Goal: Transaction & Acquisition: Purchase product/service

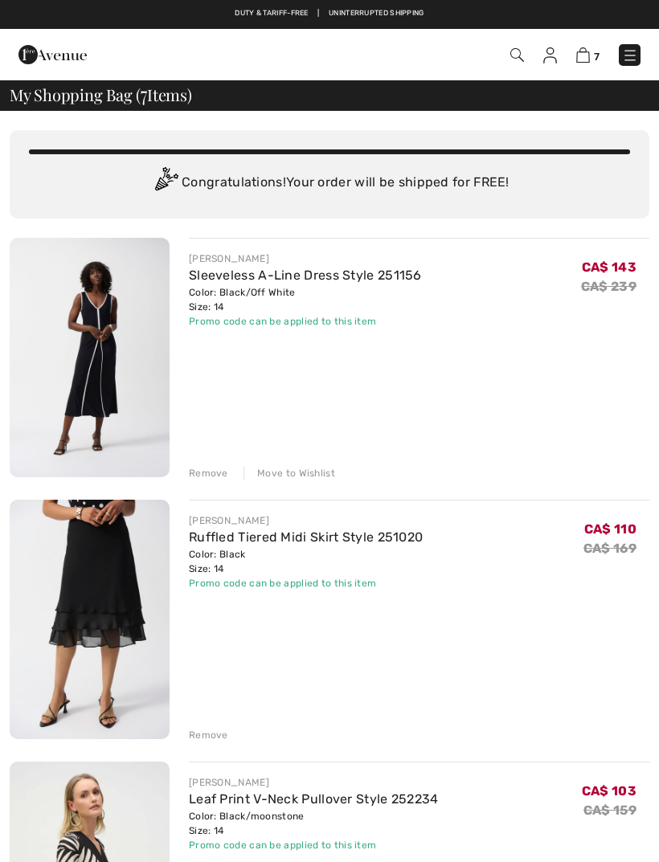
click at [211, 479] on div "Remove" at bounding box center [208, 473] width 39 height 14
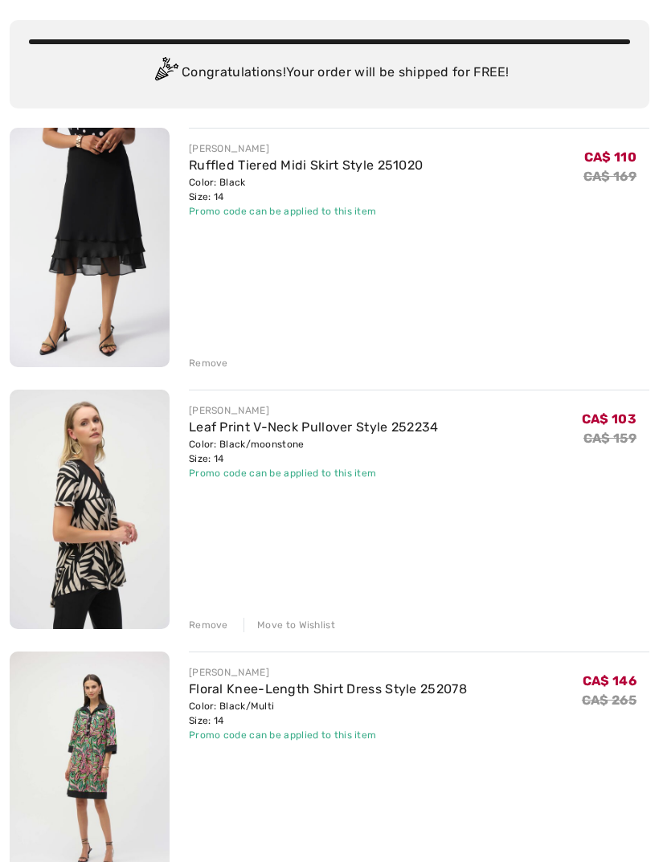
scroll to position [122, 0]
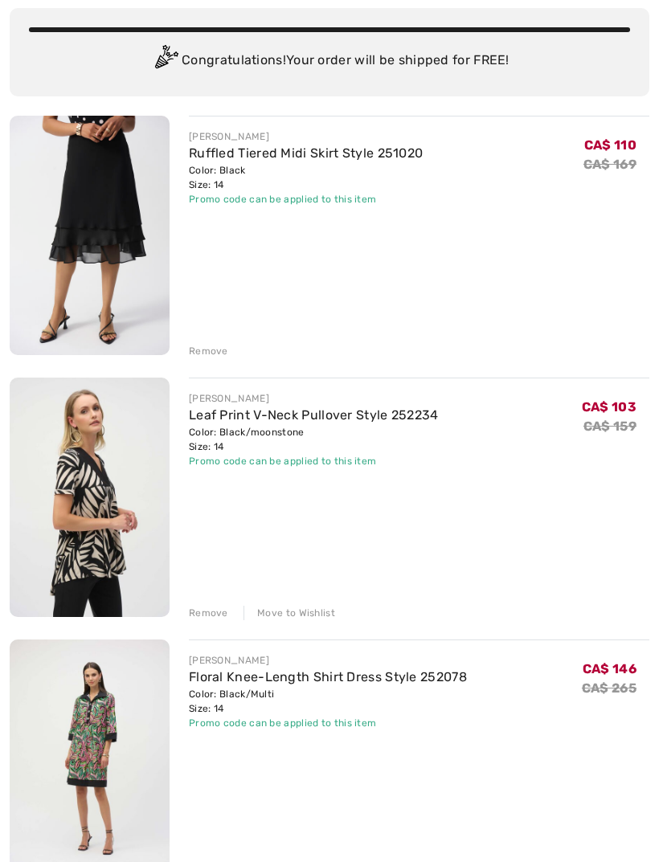
click at [214, 615] on div "Remove" at bounding box center [208, 613] width 39 height 14
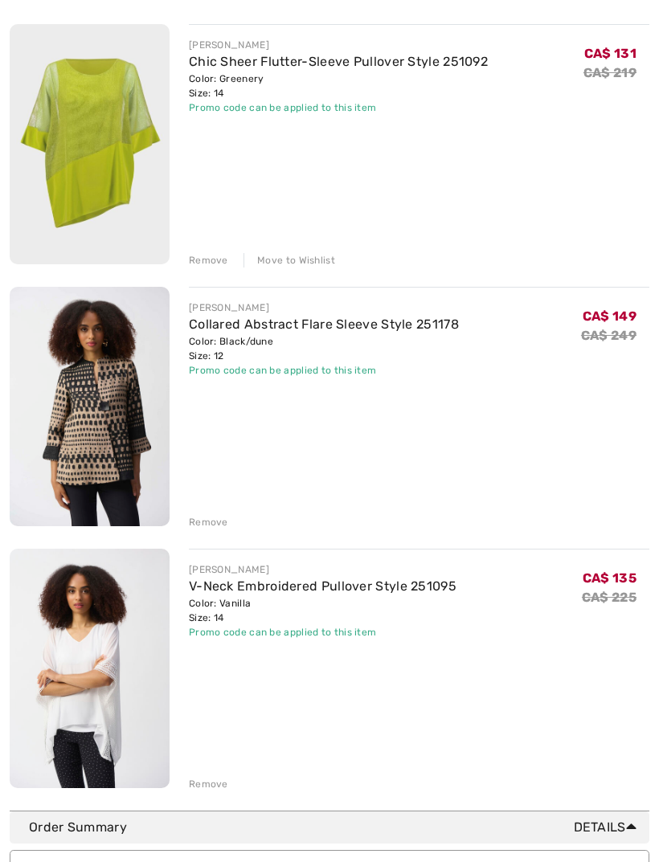
scroll to position [820, 0]
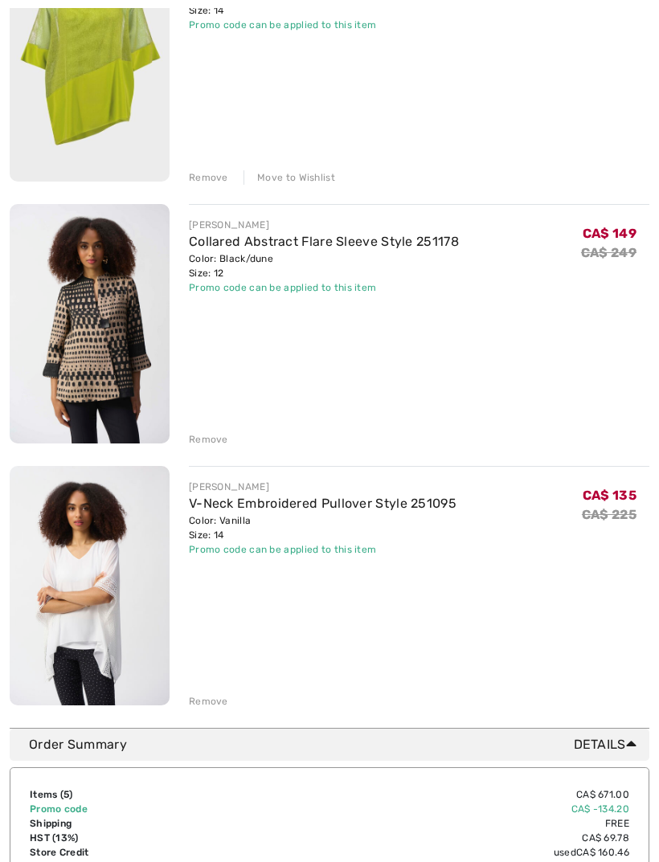
click at [210, 699] on div "Remove" at bounding box center [208, 701] width 39 height 14
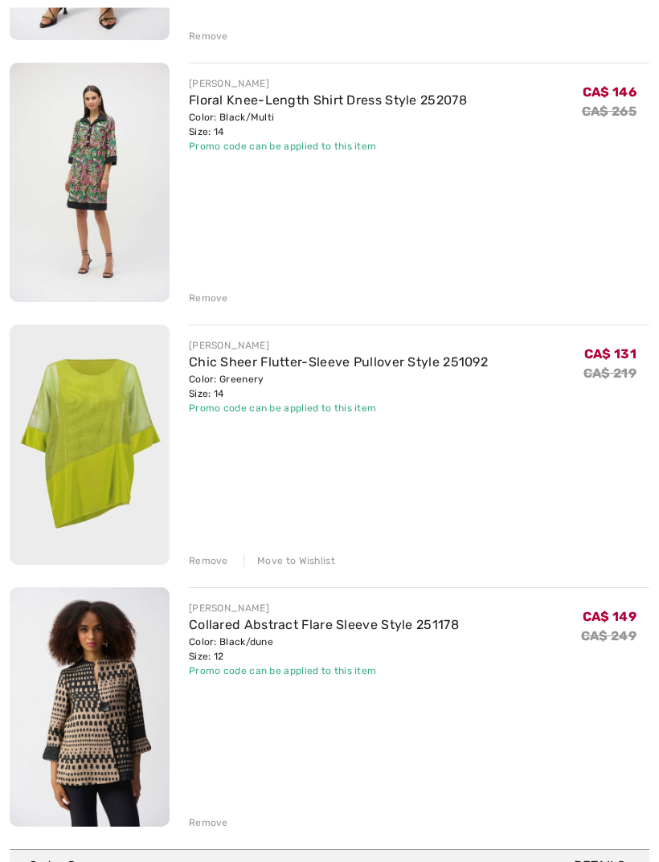
scroll to position [437, 0]
click at [342, 626] on link "Collared Abstract Flare Sleeve Style 251178" at bounding box center [324, 624] width 270 height 15
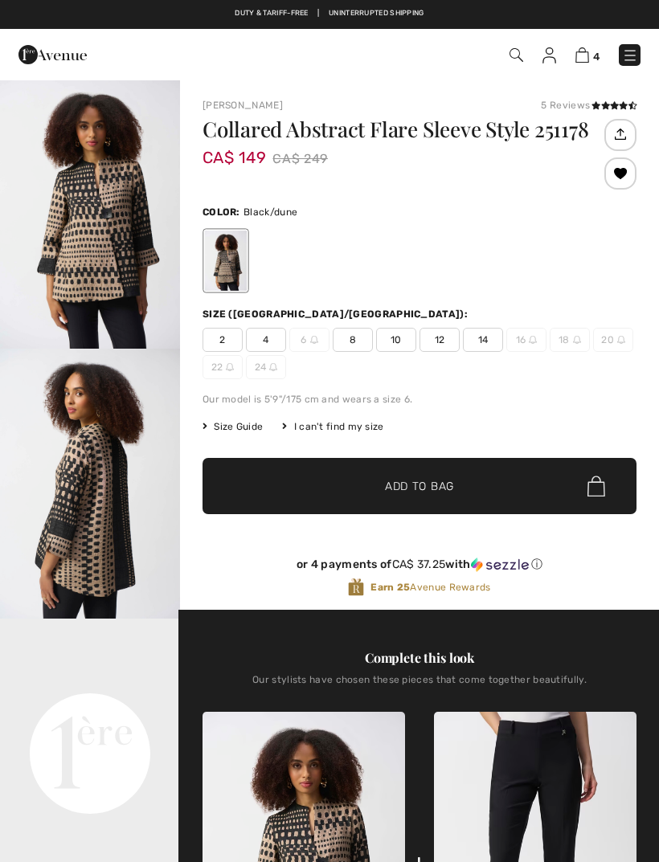
checkbox input "true"
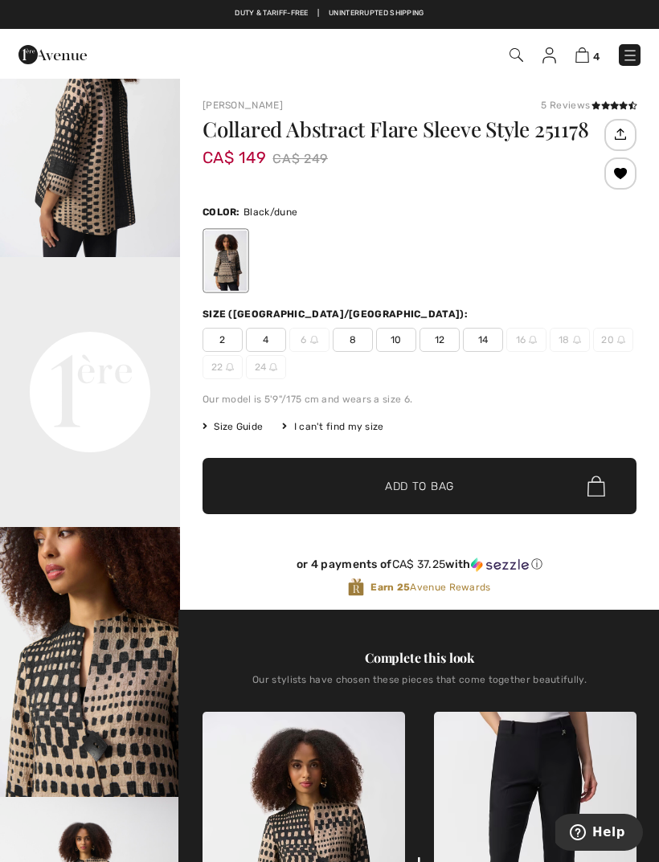
scroll to position [362, 0]
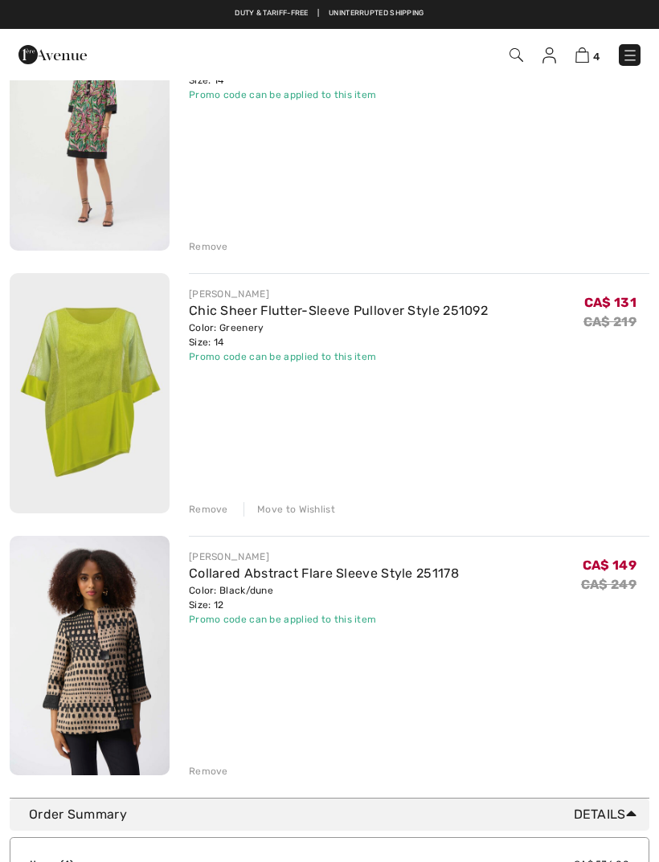
click at [356, 318] on link "Chic Sheer Flutter-Sleeve Pullover Style 251092" at bounding box center [338, 310] width 299 height 15
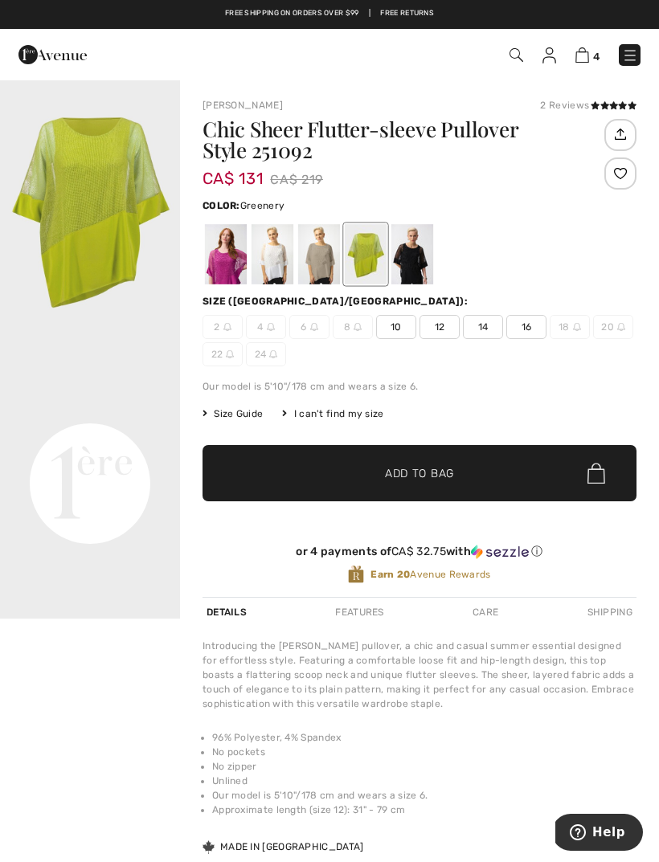
click at [579, 57] on img at bounding box center [582, 54] width 14 height 15
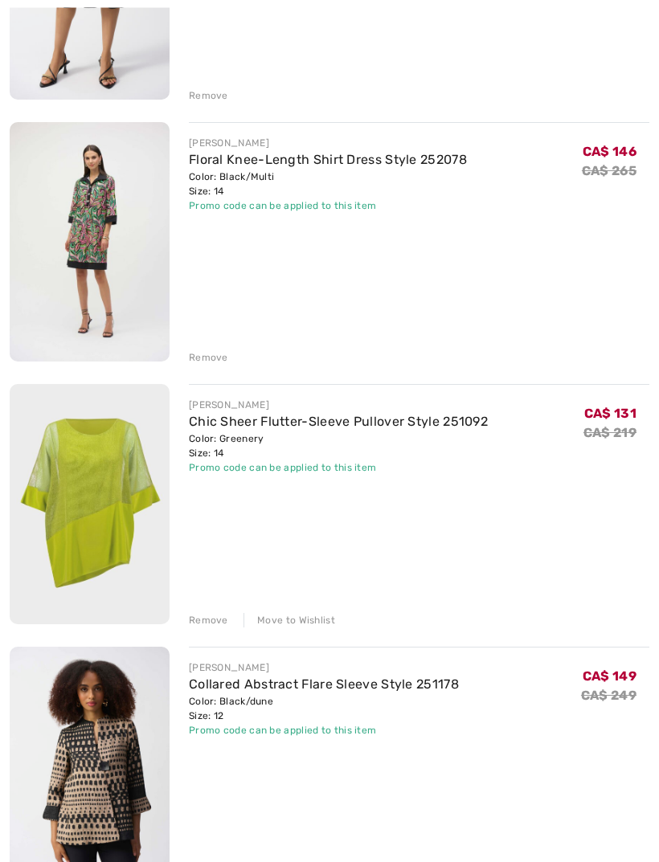
scroll to position [377, 0]
click at [213, 621] on div "Remove" at bounding box center [208, 620] width 39 height 14
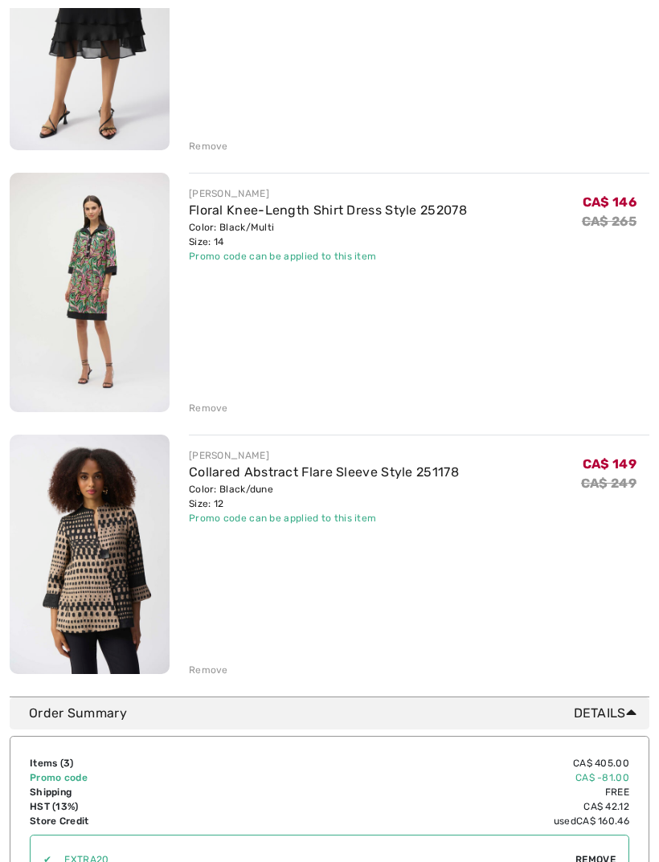
scroll to position [351, 0]
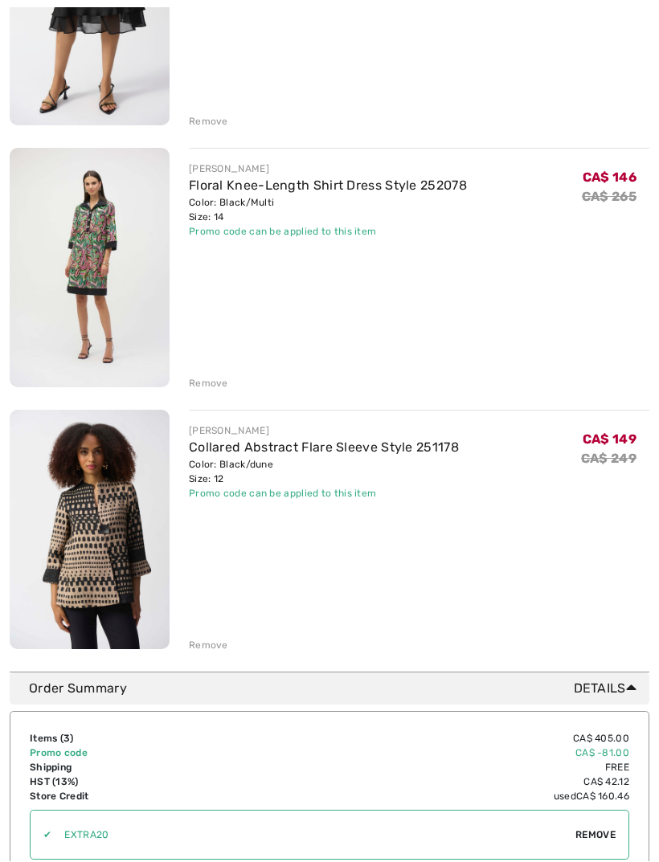
click at [355, 193] on link "Floral Knee-Length Shirt Dress Style 252078" at bounding box center [328, 185] width 278 height 15
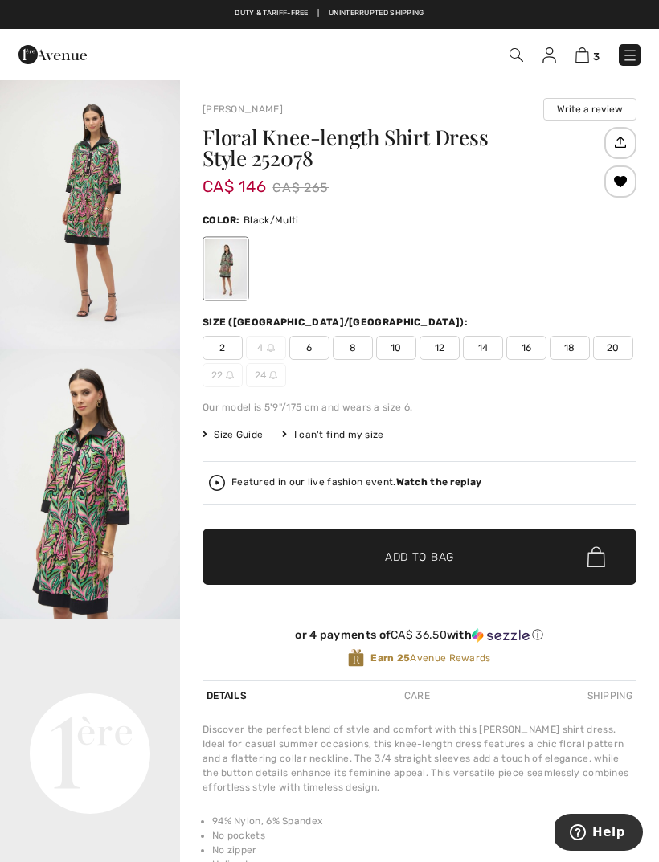
click at [439, 488] on strong "Watch the replay" at bounding box center [439, 481] width 86 height 11
